Goal: Task Accomplishment & Management: Use online tool/utility

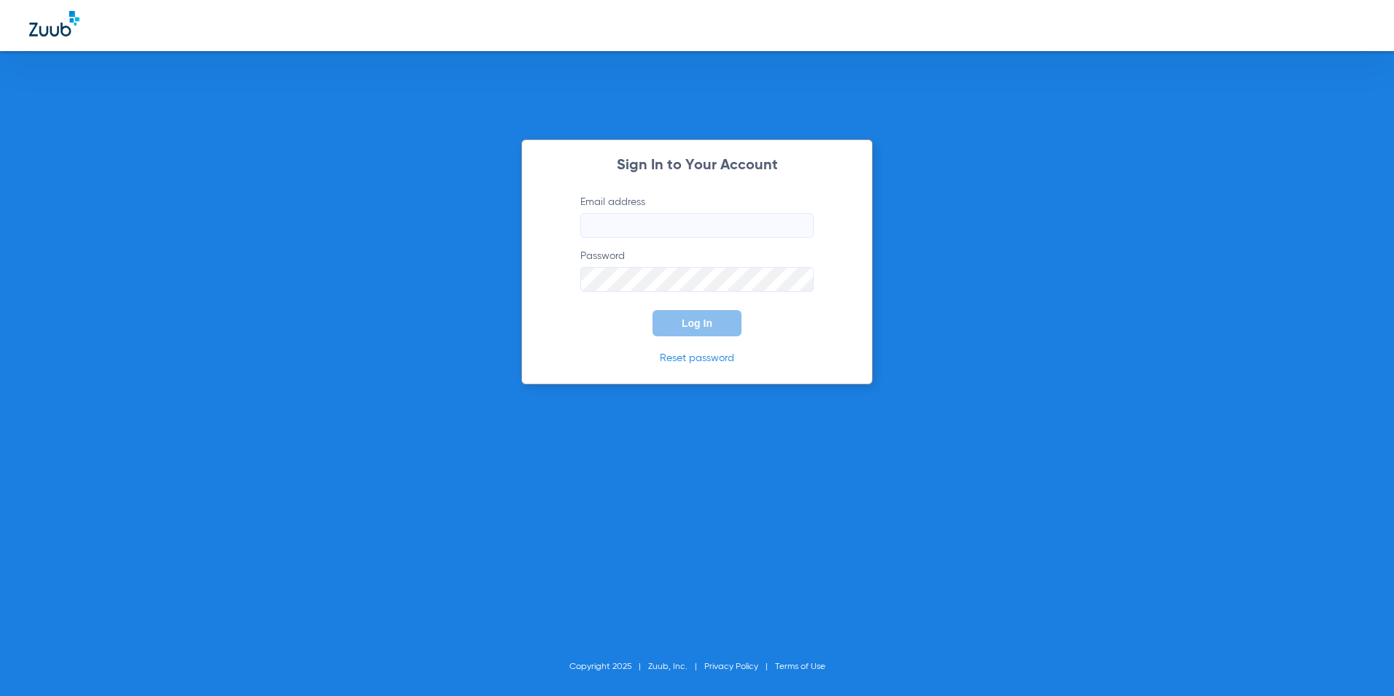
type input "[EMAIL_ADDRESS][DOMAIN_NAME]"
click at [698, 324] on span "Log In" at bounding box center [697, 323] width 31 height 12
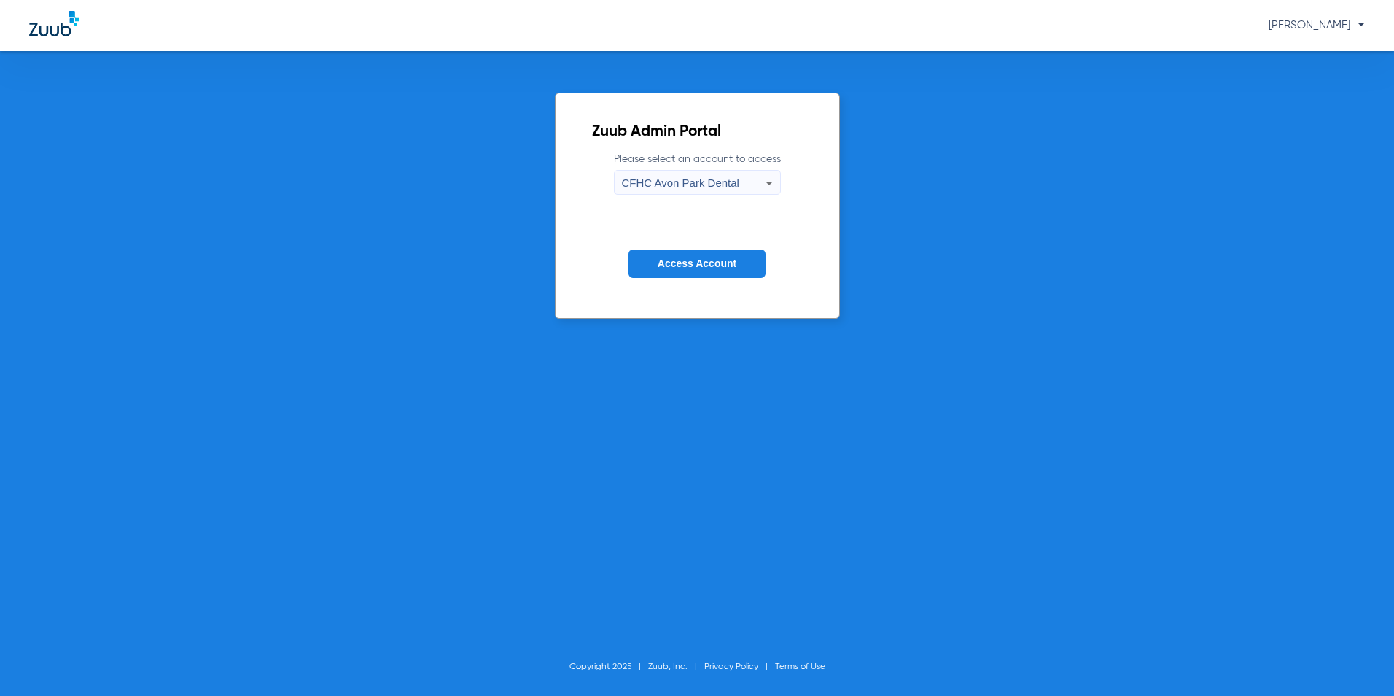
click at [730, 187] on span "CFHC Avon Park Dental" at bounding box center [680, 182] width 117 height 12
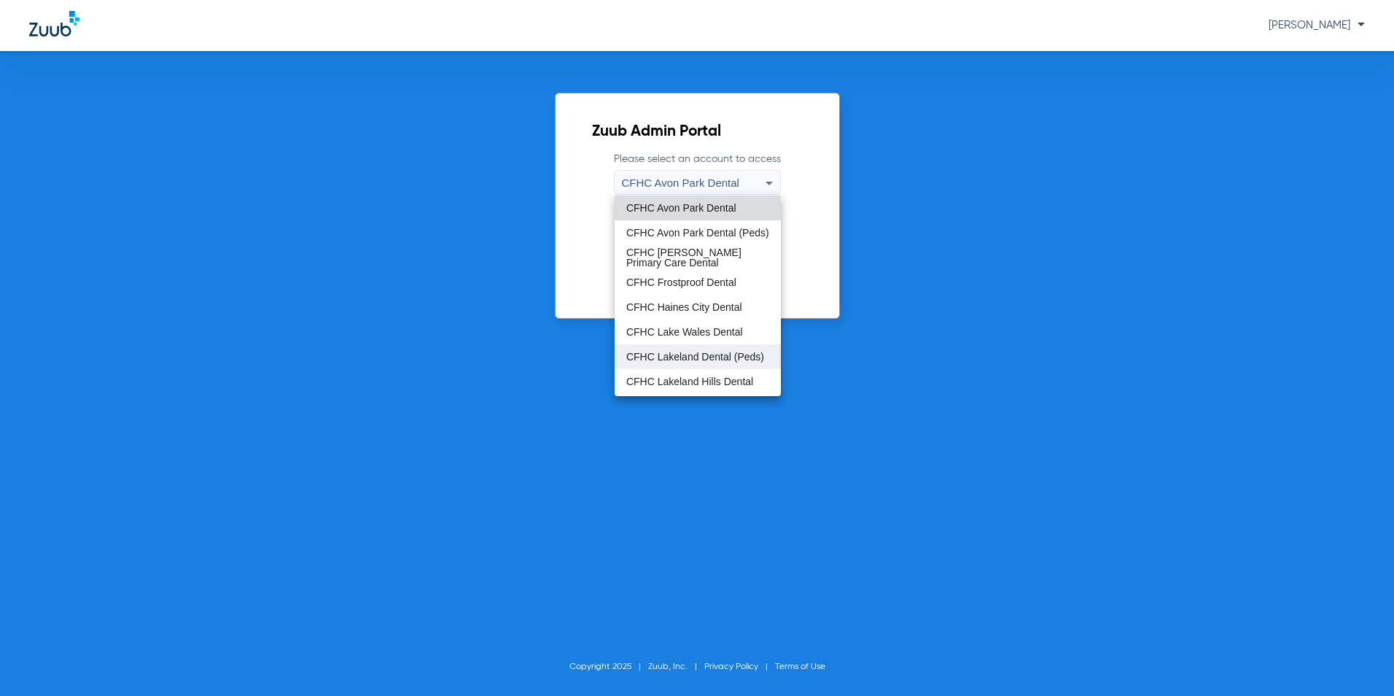
click at [692, 351] on span "CFHC Lakeland Dental (Peds)" at bounding box center [695, 356] width 138 height 10
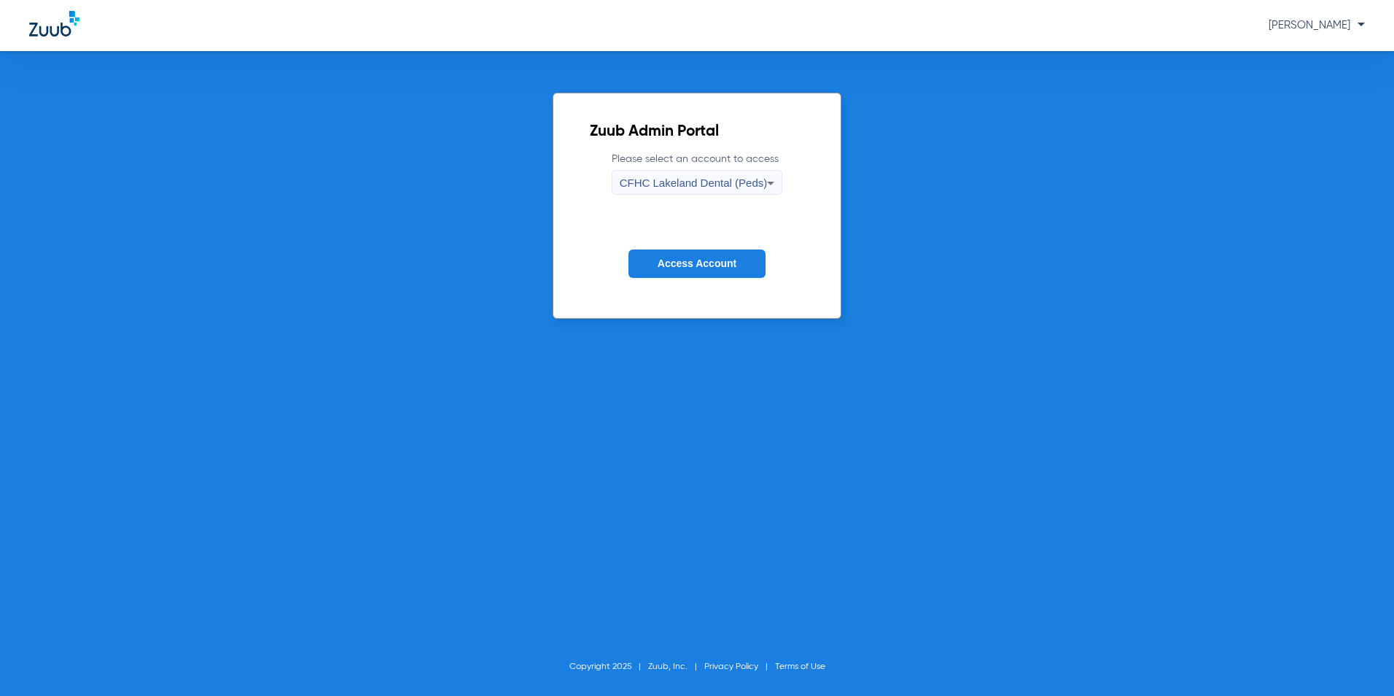
click at [746, 268] on button "Access Account" at bounding box center [696, 263] width 137 height 28
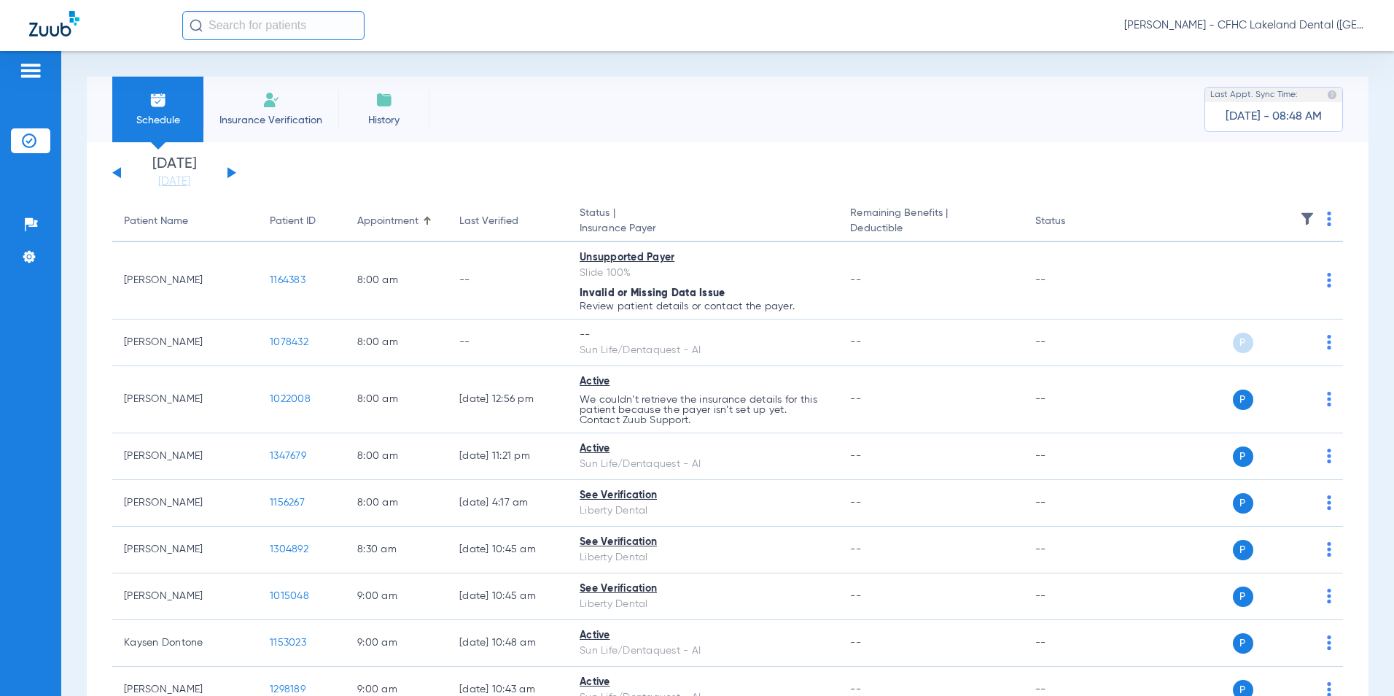
click at [230, 173] on button at bounding box center [231, 172] width 9 height 11
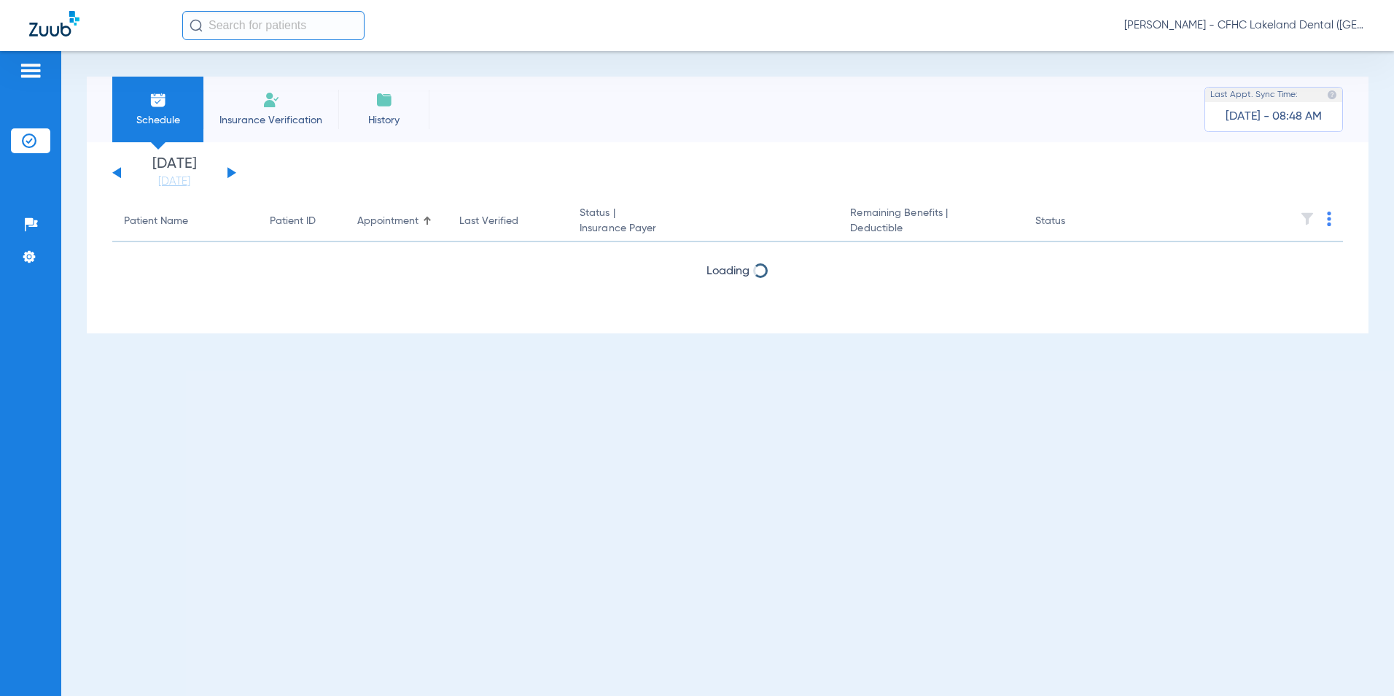
click at [227, 170] on button at bounding box center [231, 172] width 9 height 11
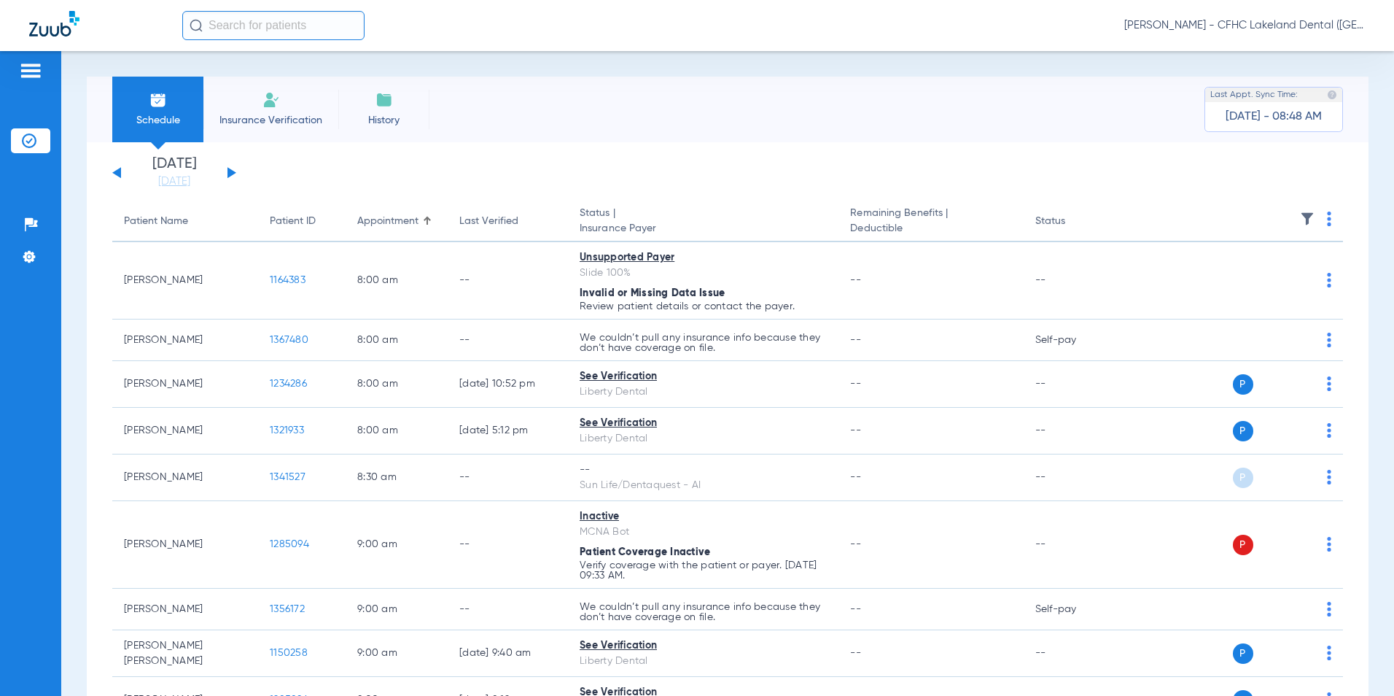
click at [118, 175] on button at bounding box center [116, 172] width 9 height 11
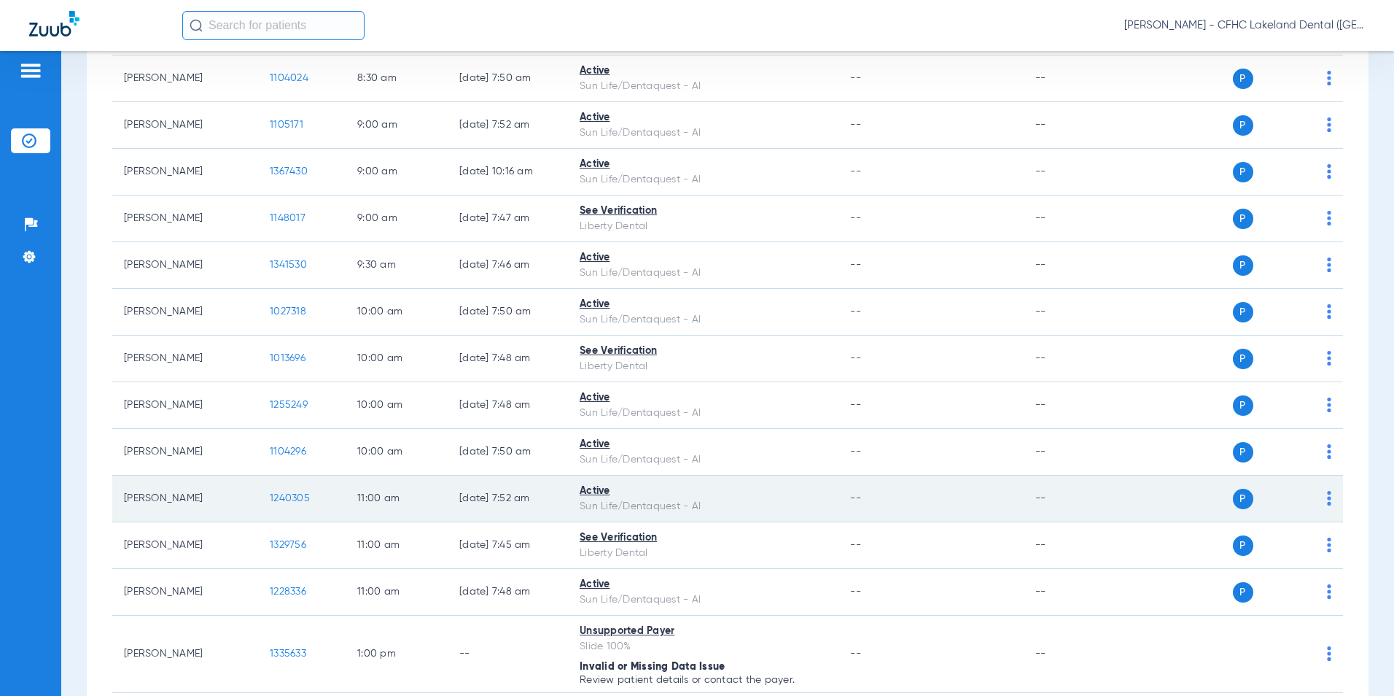
scroll to position [365, 0]
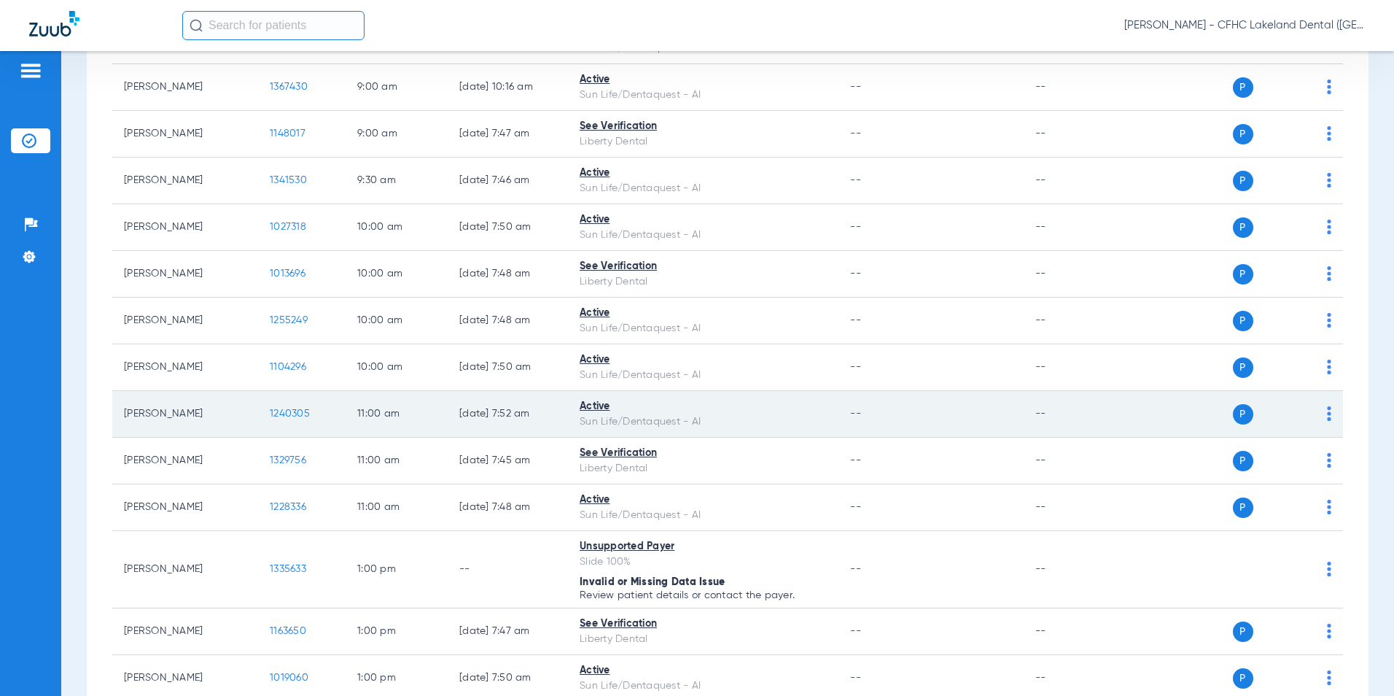
click at [287, 411] on span "1240305" at bounding box center [290, 413] width 40 height 10
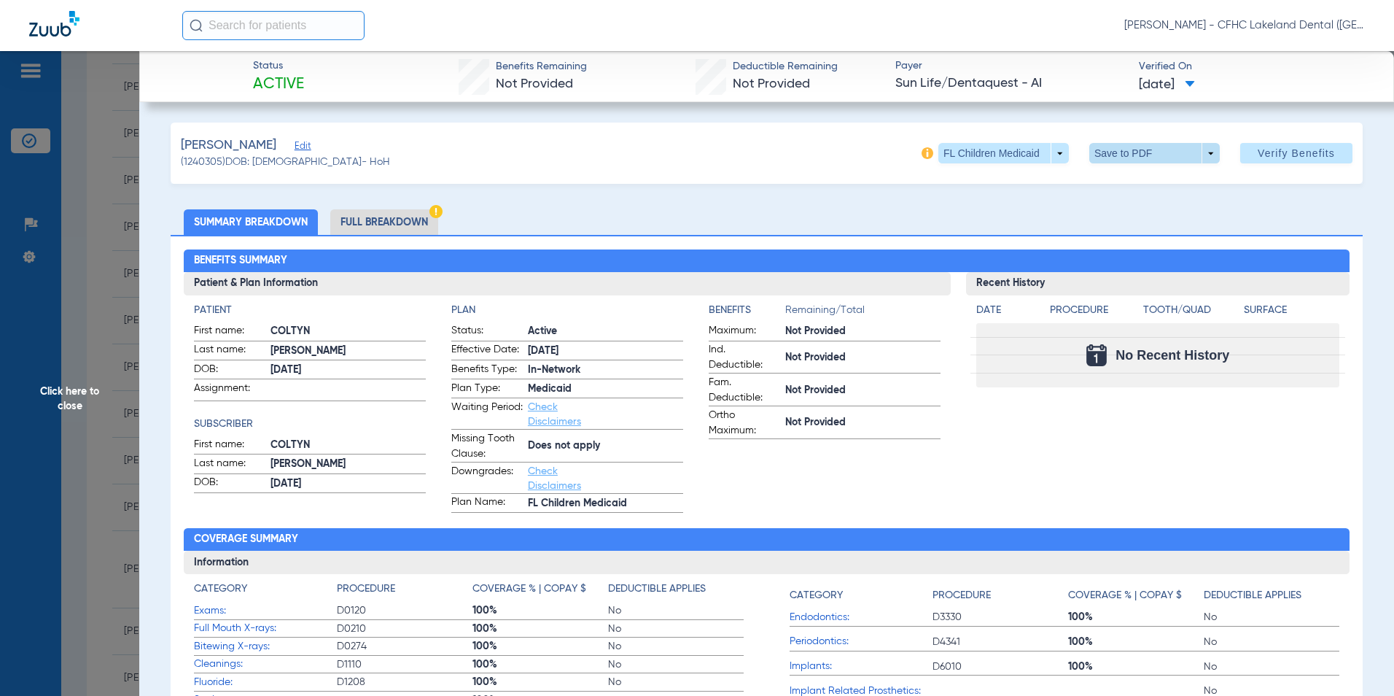
click at [1190, 144] on span at bounding box center [1154, 153] width 131 height 20
click at [1129, 172] on button "insert_drive_file Save to PDF" at bounding box center [1134, 182] width 110 height 29
click at [69, 402] on span "Click here to close" at bounding box center [69, 399] width 139 height 696
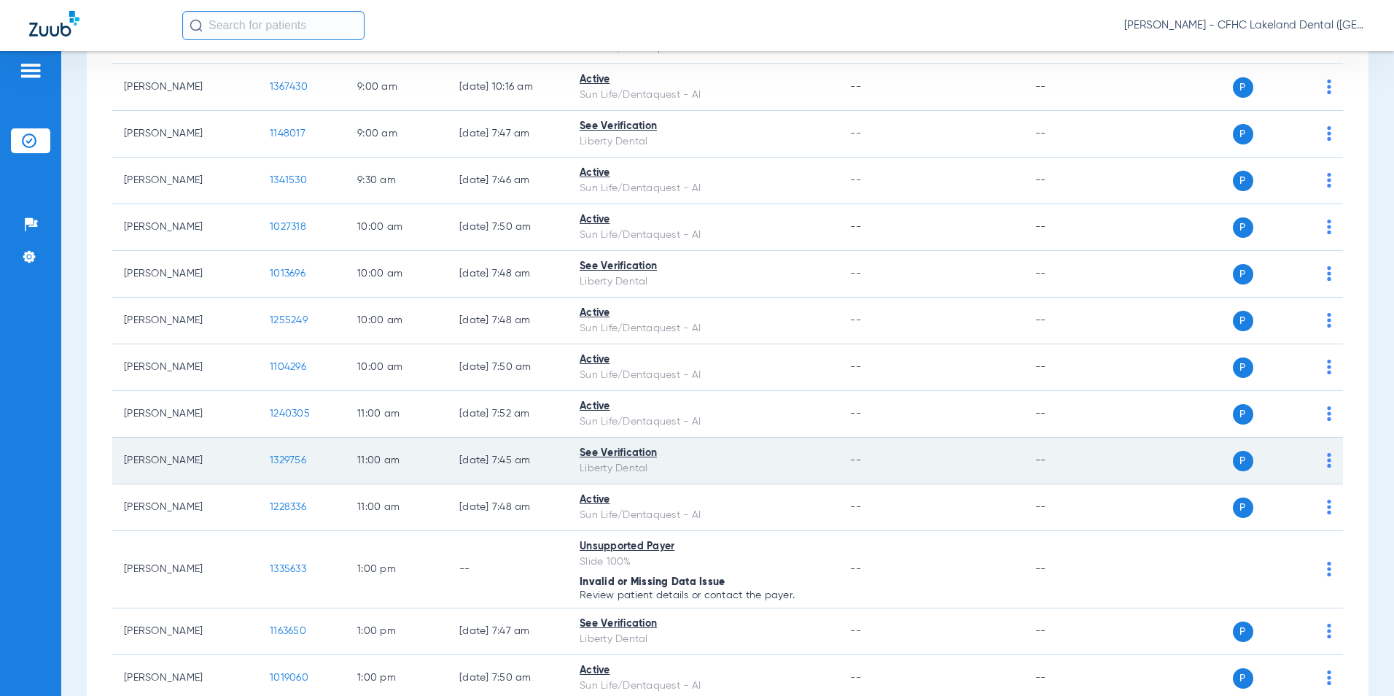
click at [288, 462] on span "1329756" at bounding box center [288, 460] width 36 height 10
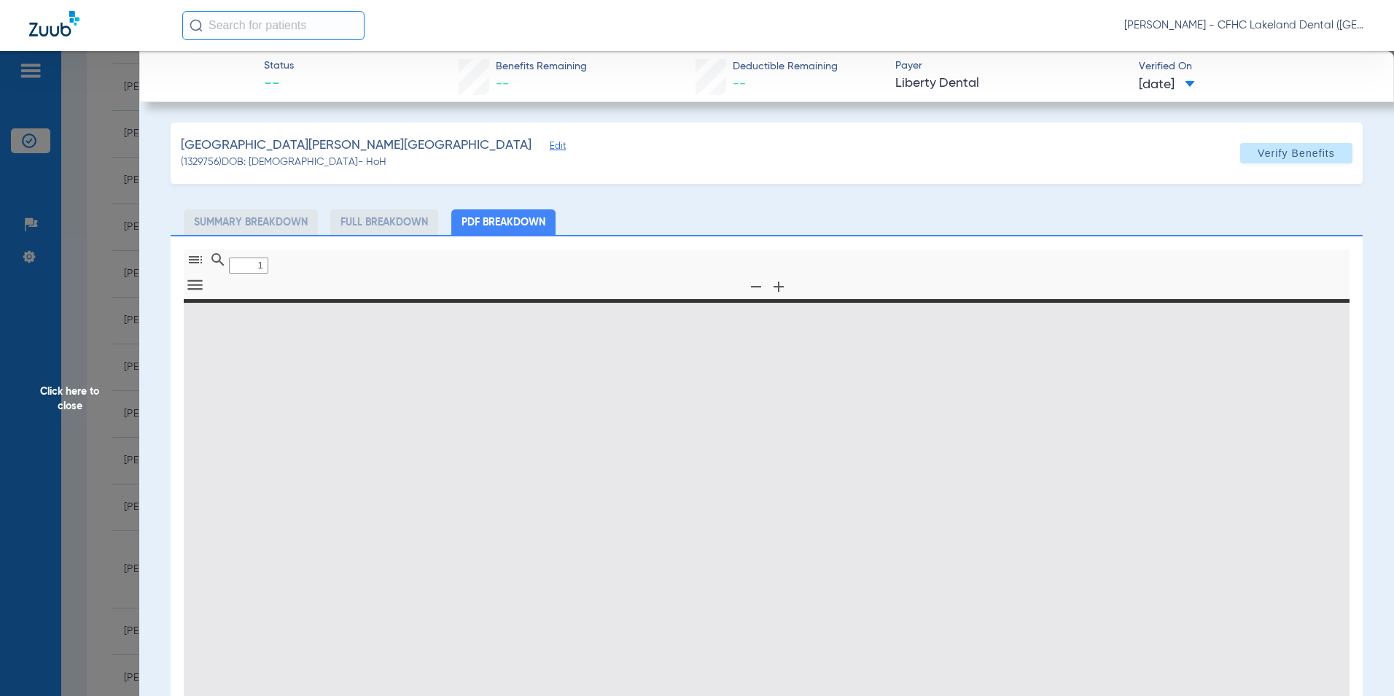
type input "0"
select select "page-width"
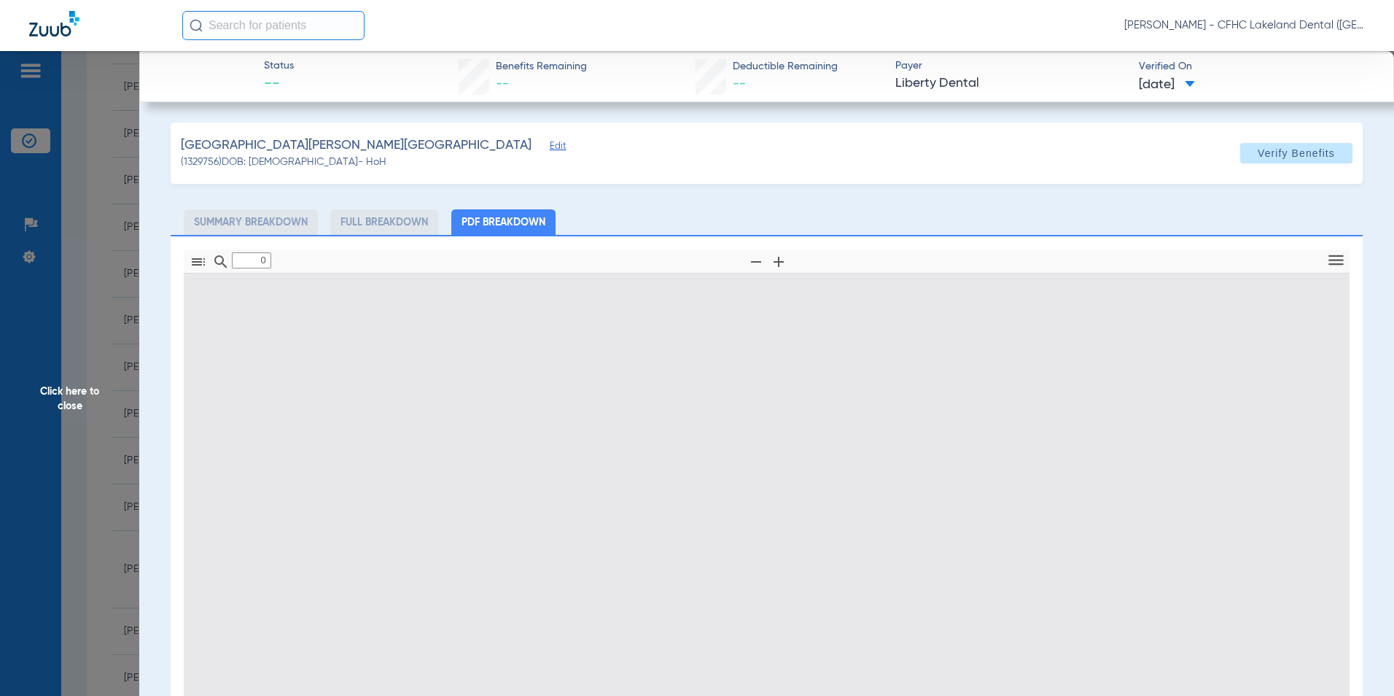
type input "1"
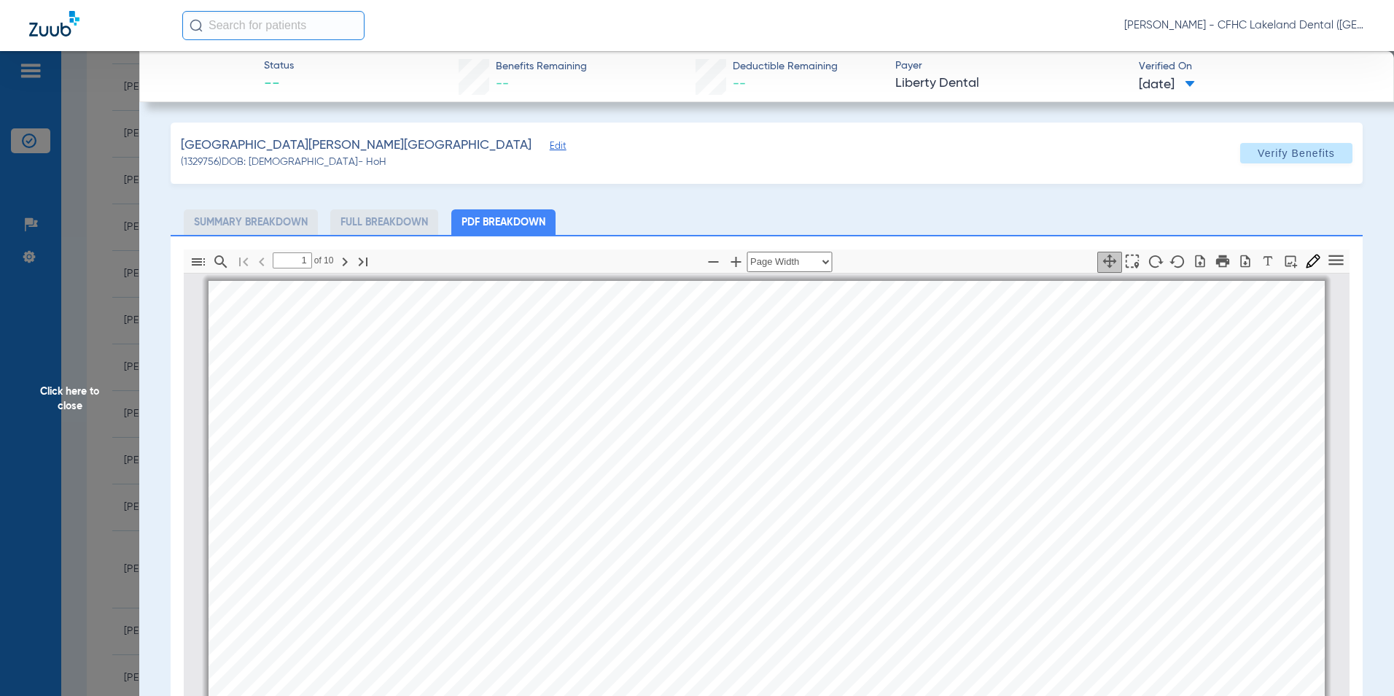
scroll to position [7, 0]
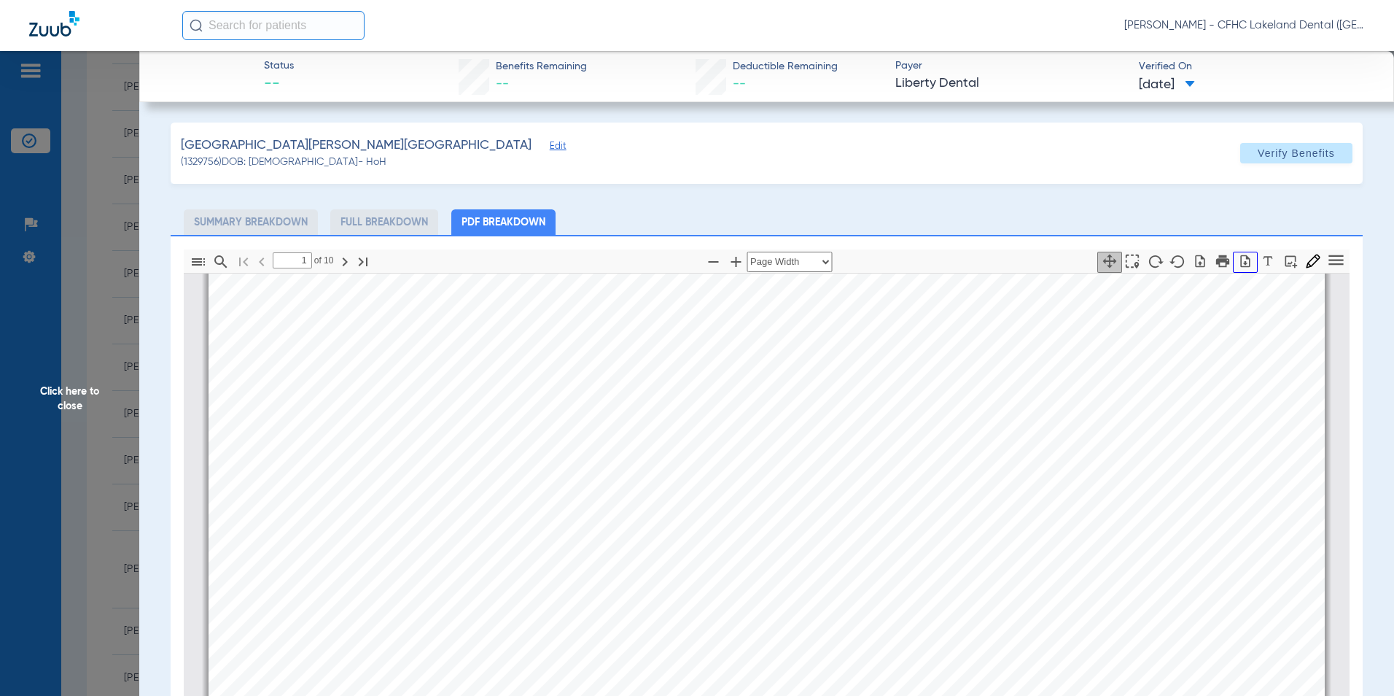
click at [1238, 260] on icon "button" at bounding box center [1245, 261] width 15 height 15
click at [139, 360] on app-member-insurance-verification-view "Status -- Benefits Remaining -- Deductible Remaining -- Payer Liberty Dental Ve…" at bounding box center [766, 504] width 1255 height 906
click at [100, 392] on span "Click here to close" at bounding box center [69, 399] width 139 height 696
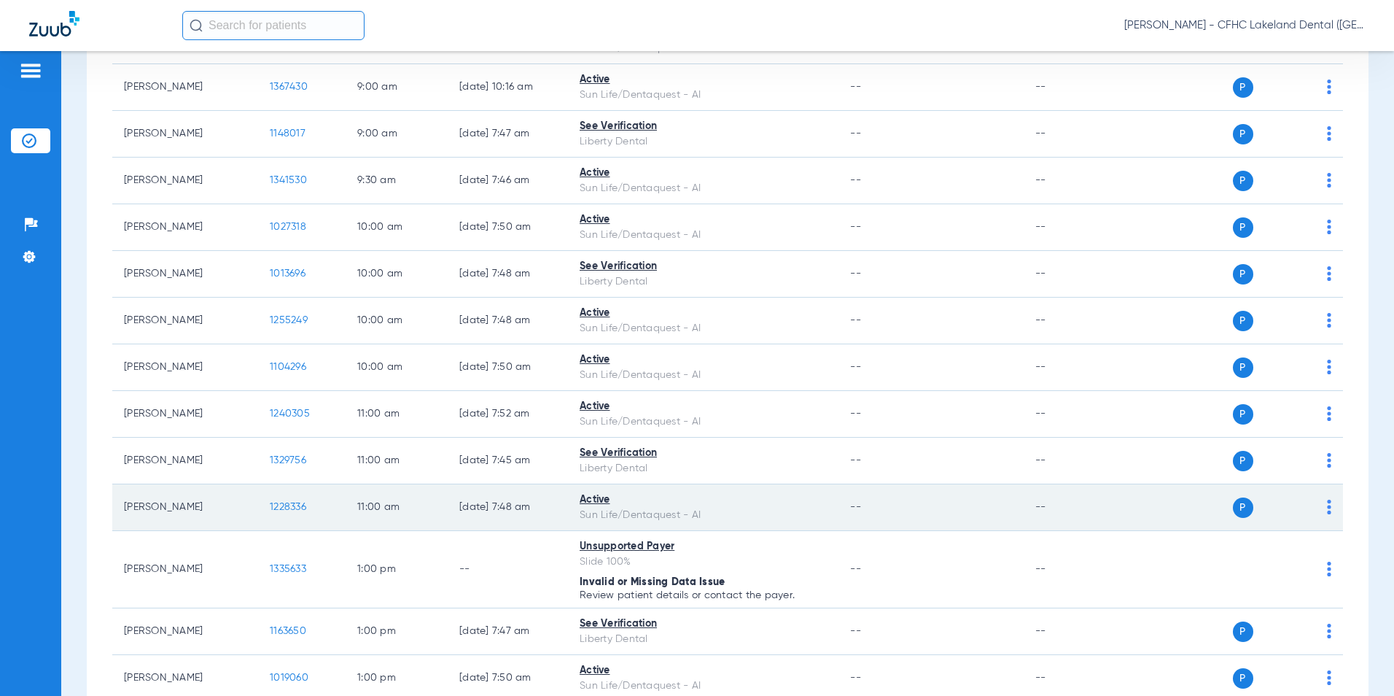
click at [289, 504] on span "1228336" at bounding box center [288, 507] width 36 height 10
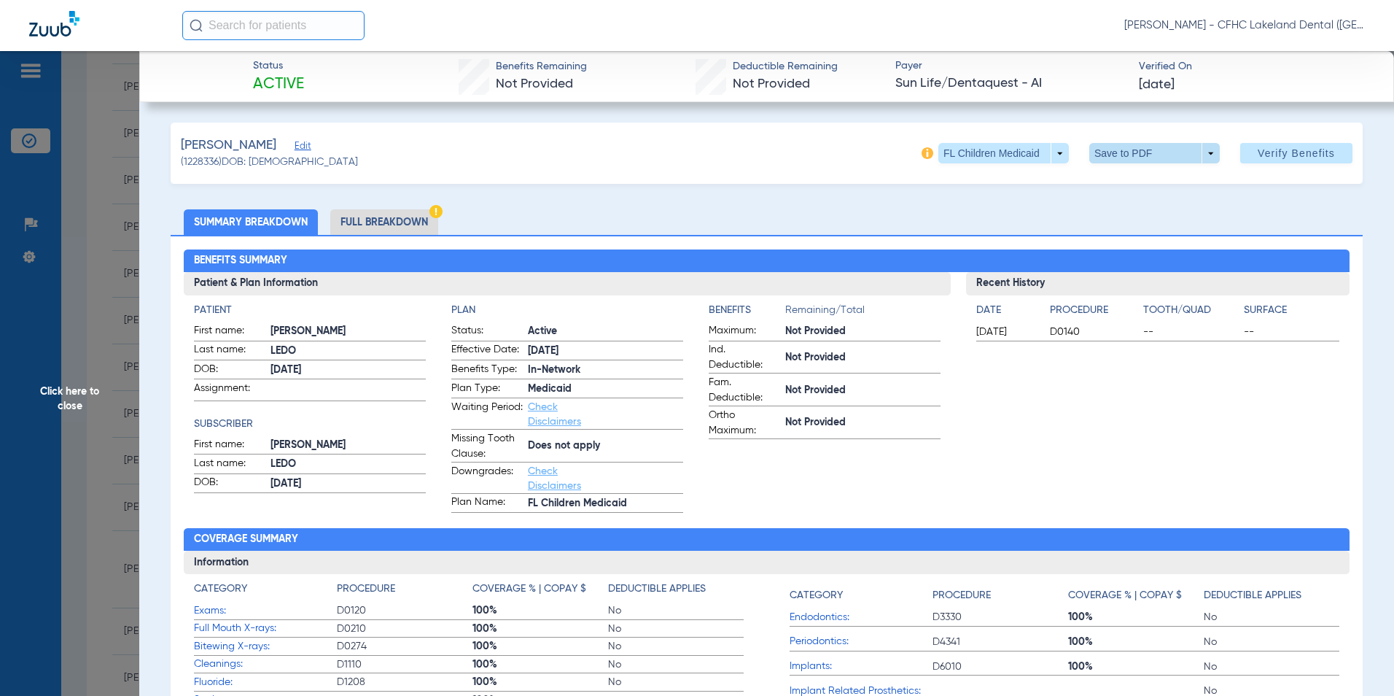
click at [1150, 152] on span at bounding box center [1154, 153] width 35 height 35
click at [1137, 178] on span "Save to PDF" at bounding box center [1149, 182] width 58 height 10
